Goal: Task Accomplishment & Management: Use online tool/utility

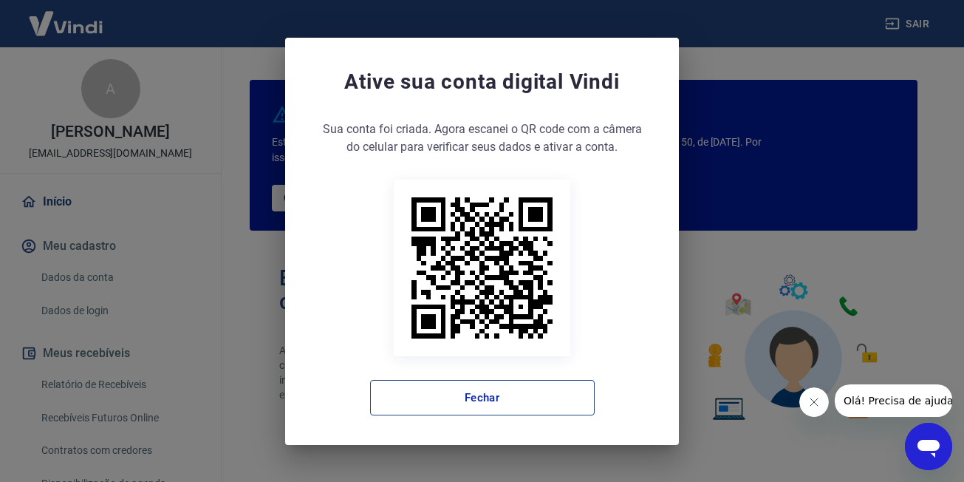
click at [477, 397] on button "Fechar" at bounding box center [482, 397] width 225 height 35
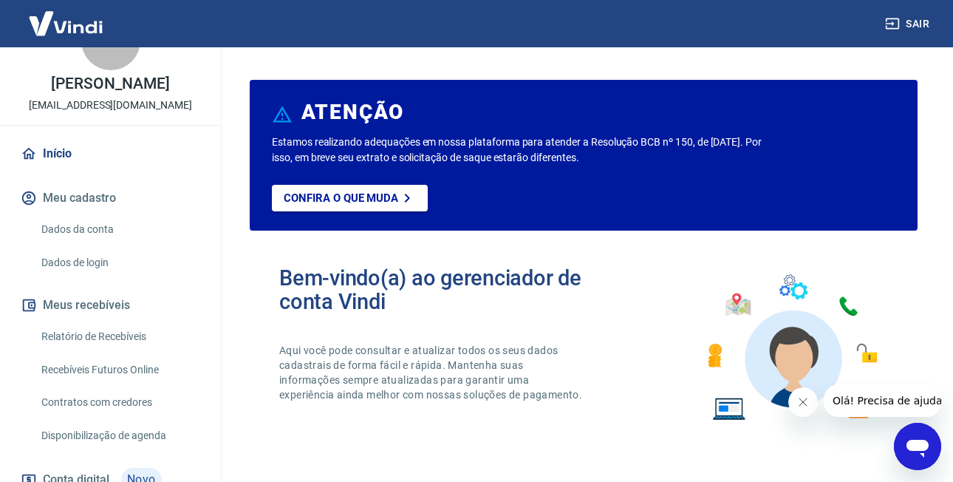
scroll to position [74, 0]
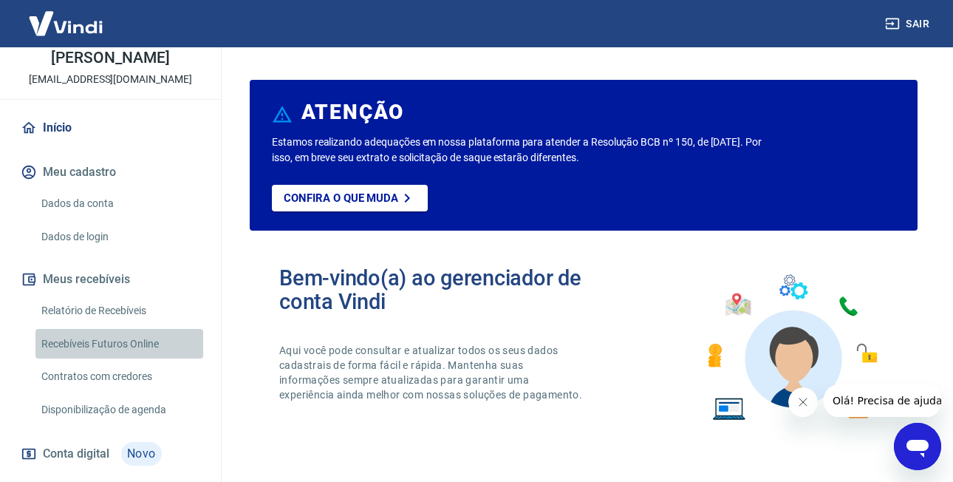
click at [150, 347] on link "Recebíveis Futuros Online" at bounding box center [119, 344] width 168 height 30
